Goal: Information Seeking & Learning: Learn about a topic

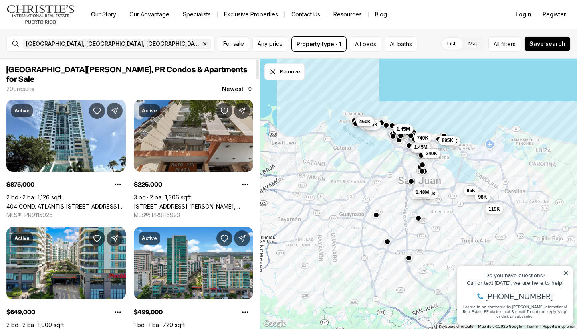
click at [160, 203] on link "[STREET_ADDRESS] [PERSON_NAME], [STREET_ADDRESS] [PERSON_NAME][STREET_ADDRESS][…" at bounding box center [193, 206] width 119 height 7
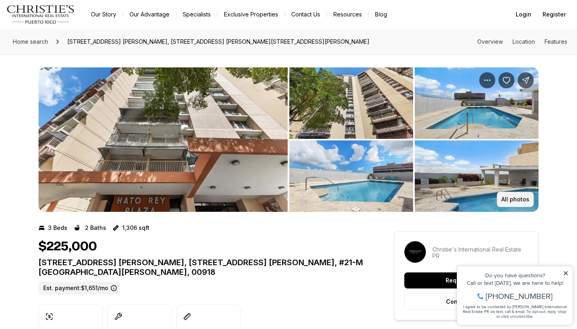
click at [523, 200] on p "All photos" at bounding box center [516, 199] width 28 height 6
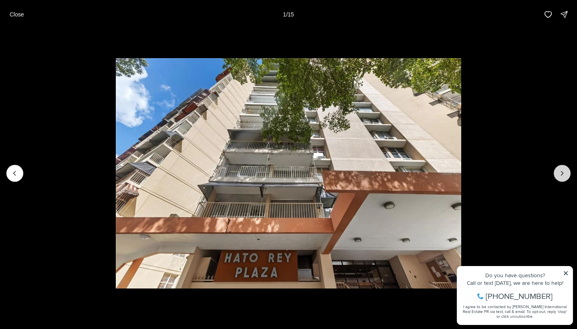
click at [562, 174] on icon "Next slide" at bounding box center [563, 173] width 2 height 4
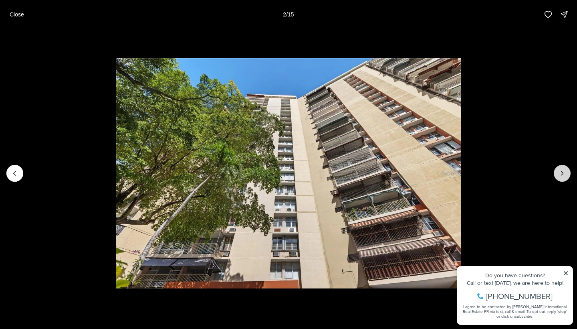
click at [563, 174] on icon "Next slide" at bounding box center [563, 173] width 2 height 4
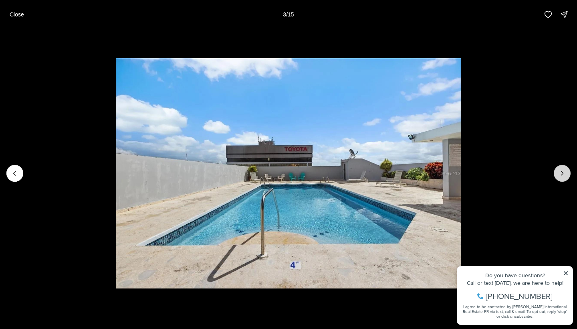
click at [563, 174] on icon "Next slide" at bounding box center [563, 173] width 8 height 8
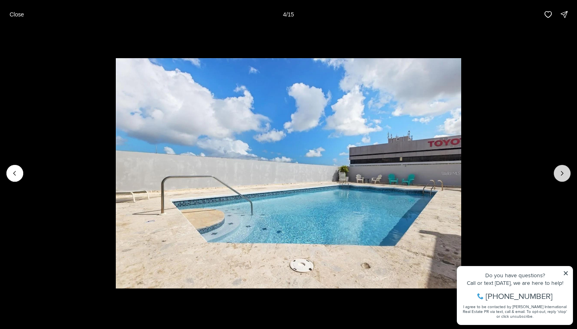
click at [563, 174] on icon "Next slide" at bounding box center [563, 173] width 8 height 8
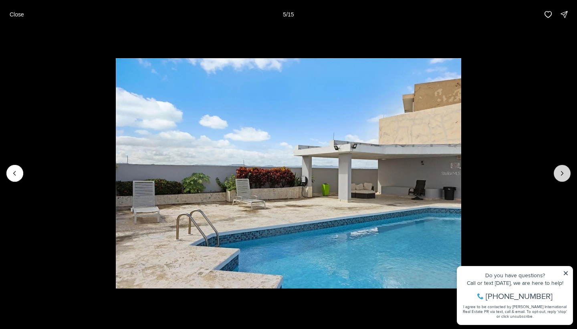
click at [563, 174] on icon "Next slide" at bounding box center [563, 173] width 8 height 8
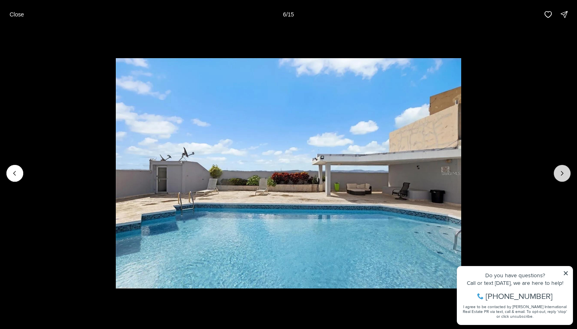
click at [563, 174] on icon "Next slide" at bounding box center [563, 173] width 8 height 8
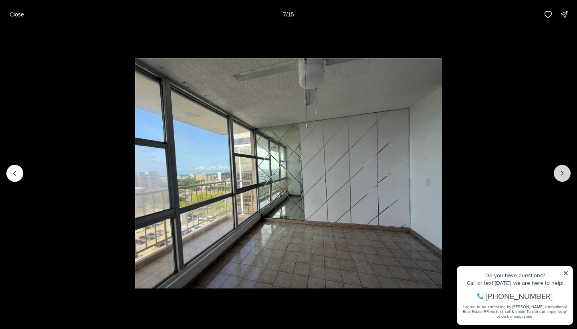
click at [563, 174] on icon "Next slide" at bounding box center [563, 173] width 8 height 8
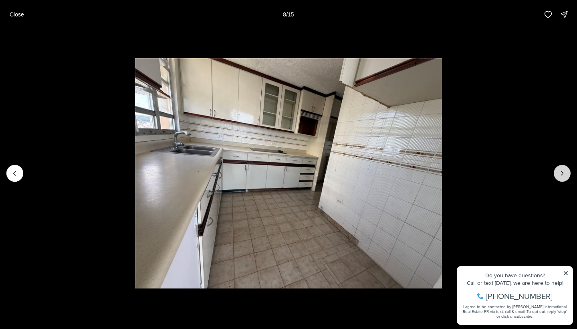
click at [564, 174] on icon "Next slide" at bounding box center [563, 173] width 8 height 8
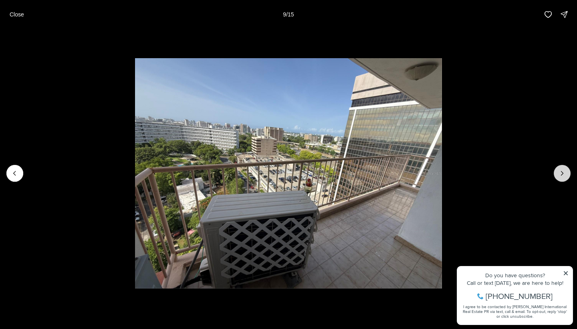
click at [564, 174] on icon "Next slide" at bounding box center [563, 173] width 8 height 8
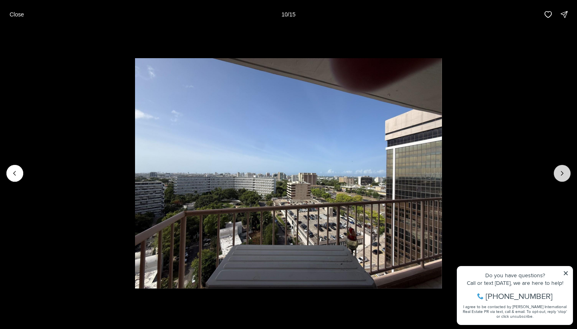
click at [564, 174] on icon "Next slide" at bounding box center [563, 173] width 8 height 8
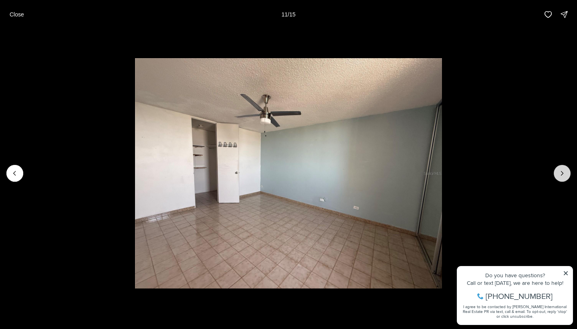
click at [564, 174] on icon "Next slide" at bounding box center [563, 173] width 8 height 8
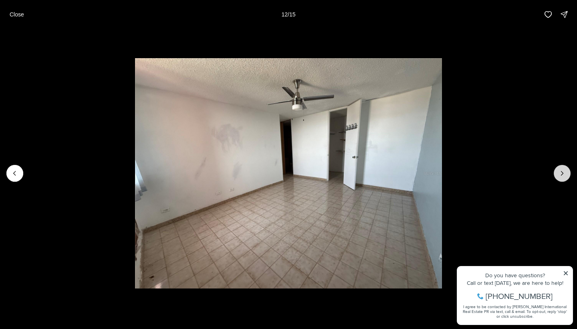
click at [564, 174] on icon "Next slide" at bounding box center [563, 173] width 8 height 8
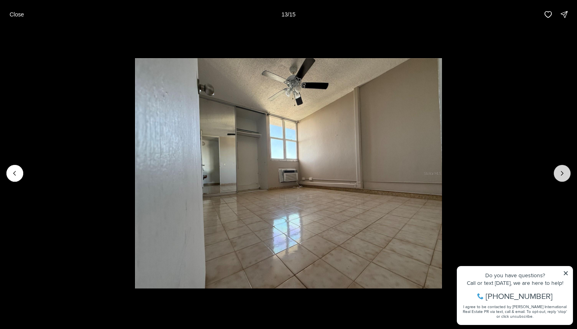
click at [564, 174] on icon "Next slide" at bounding box center [563, 173] width 8 height 8
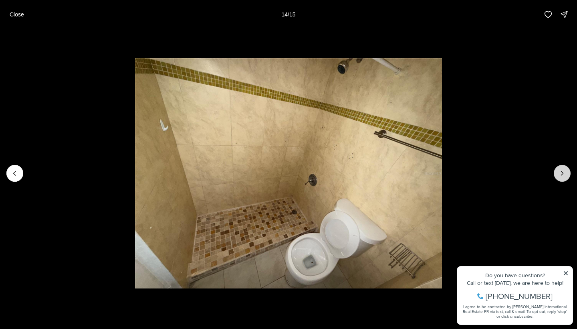
click at [564, 174] on icon "Next slide" at bounding box center [563, 173] width 8 height 8
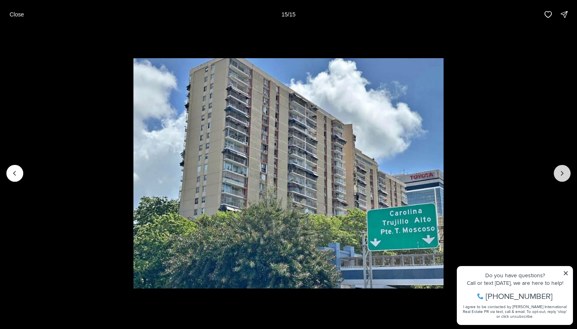
click at [564, 174] on div at bounding box center [562, 173] width 17 height 17
click at [14, 14] on p "Close" at bounding box center [17, 14] width 14 height 6
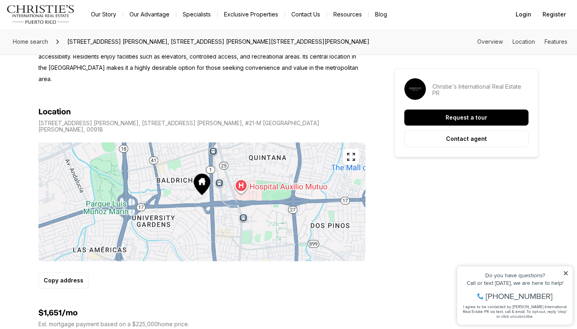
scroll to position [602, 0]
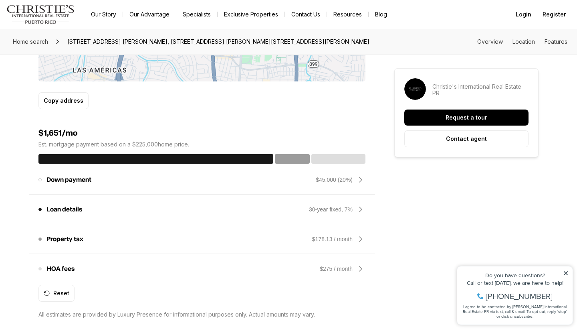
click at [345, 170] on div "Down payment The amount that you plan to put down on the home. Increasing the d…" at bounding box center [201, 179] width 327 height 19
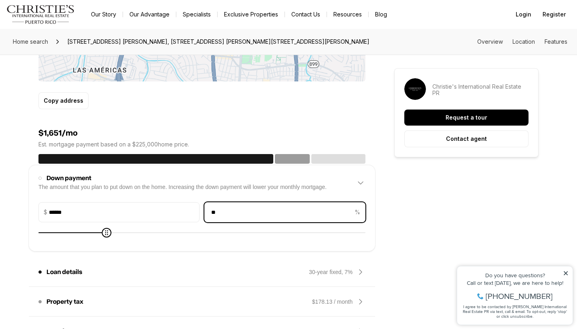
click at [253, 202] on input "**" at bounding box center [279, 211] width 148 height 19
drag, startPoint x: 251, startPoint y: 185, endPoint x: 204, endPoint y: 178, distance: 48.2
click at [203, 202] on div "Down payment amount $ ****** Home price percentage ** %" at bounding box center [201, 212] width 327 height 20
type input "*****"
type input "*"
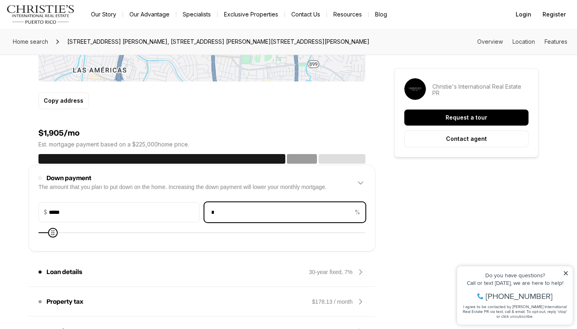
type input "******"
type input "**"
type input "*****"
type input "*"
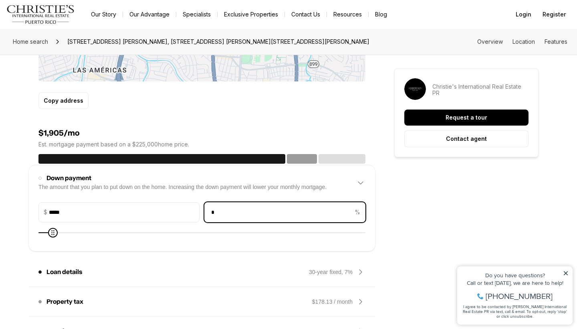
type input "*"
type input "*****"
type input "*"
click at [363, 182] on icon at bounding box center [360, 183] width 5 height 2
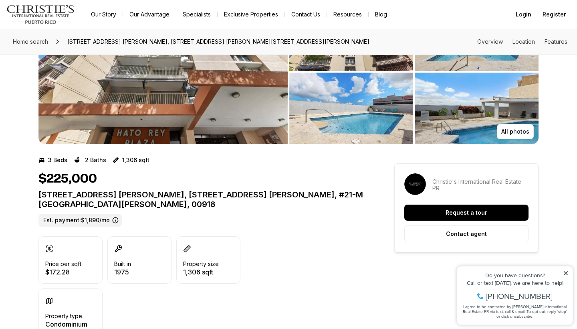
scroll to position [28, 0]
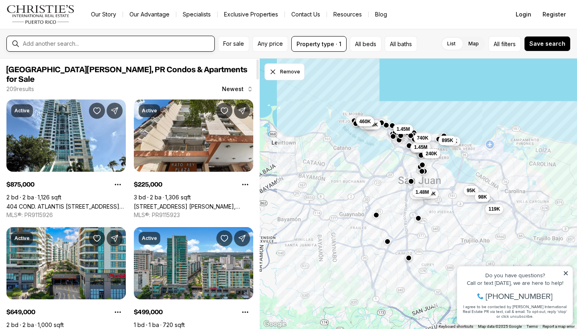
click at [114, 47] on input "text" at bounding box center [117, 43] width 188 height 7
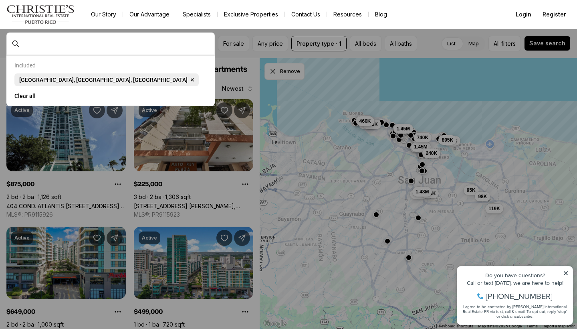
click at [55, 77] on span "San Juan, PR, US" at bounding box center [103, 80] width 168 height 6
click at [50, 83] on span "San Juan, PR, US" at bounding box center [103, 80] width 168 height 6
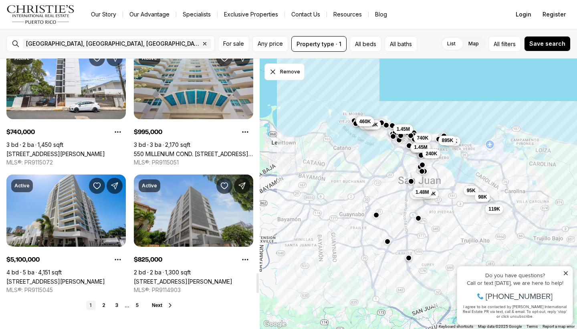
scroll to position [2858, 0]
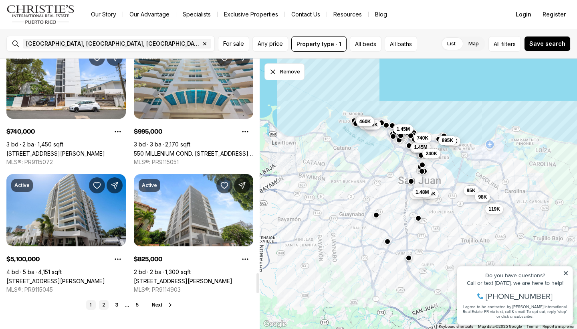
click at [104, 300] on link "2" at bounding box center [104, 305] width 10 height 10
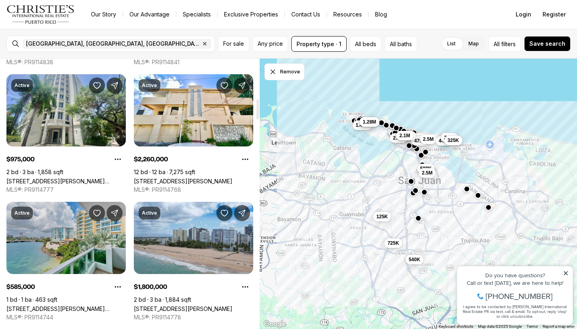
scroll to position [541, 0]
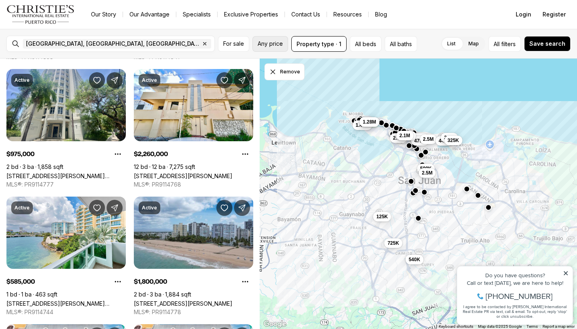
click at [260, 38] on button "Any price" at bounding box center [271, 44] width 36 height 16
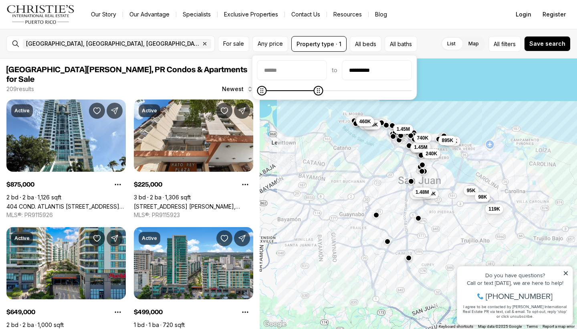
click at [322, 91] on icon "Maximum" at bounding box center [319, 90] width 6 height 6
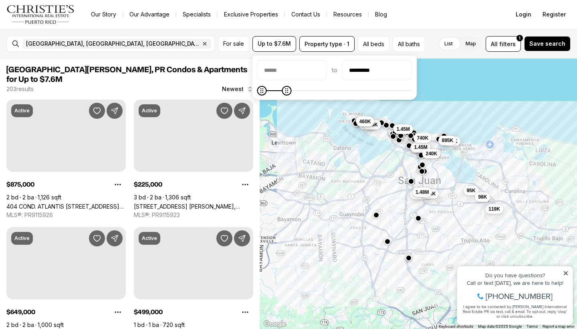
click at [289, 92] on icon "Maximum" at bounding box center [287, 90] width 6 height 6
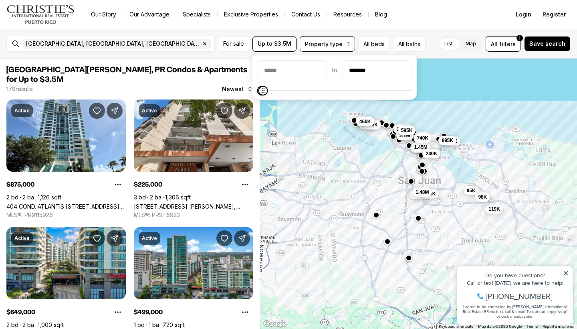
type input "********"
click at [259, 97] on div "to ********" at bounding box center [334, 77] width 165 height 45
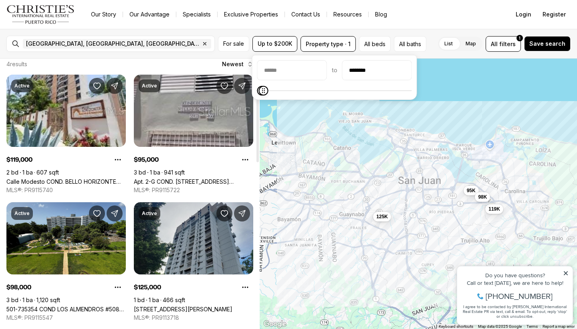
scroll to position [26, 0]
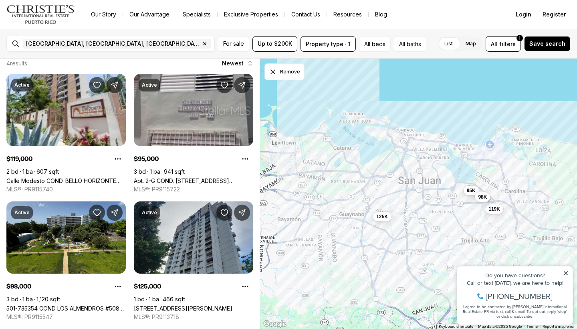
click at [103, 33] on div "San Juan, PR, US Remove San Juan, PR, US For sale Up to $200K Property type · 1…" at bounding box center [288, 44] width 577 height 30
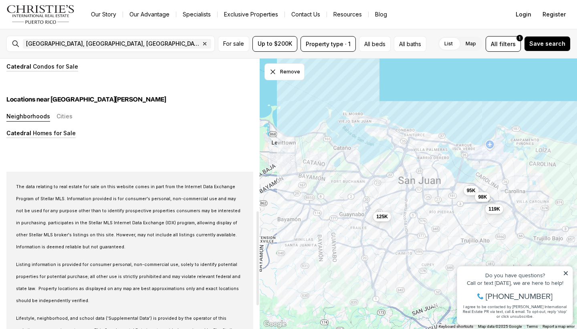
scroll to position [437, 0]
